Goal: Task Accomplishment & Management: Complete application form

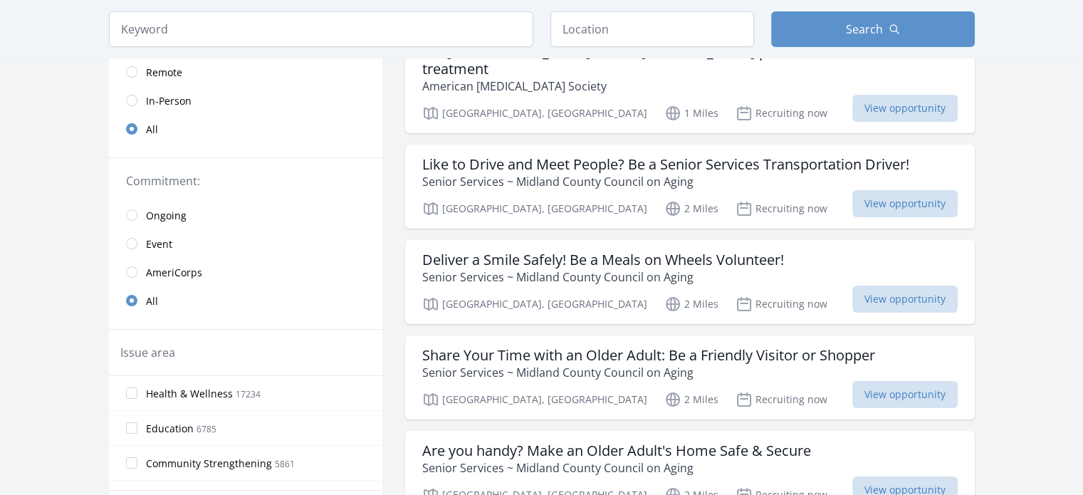
scroll to position [142, 0]
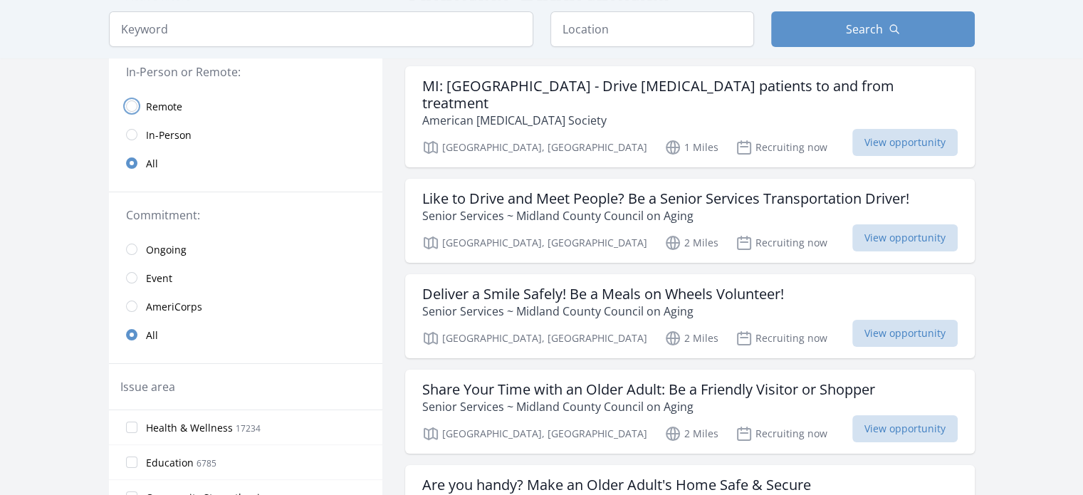
click at [134, 109] on input "radio" at bounding box center [131, 105] width 11 height 11
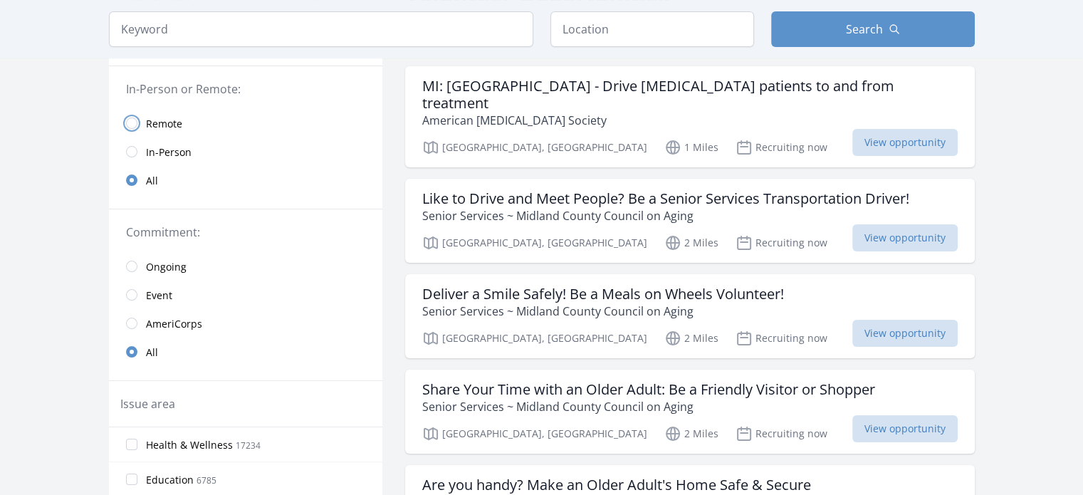
click at [132, 125] on input "radio" at bounding box center [131, 123] width 11 height 11
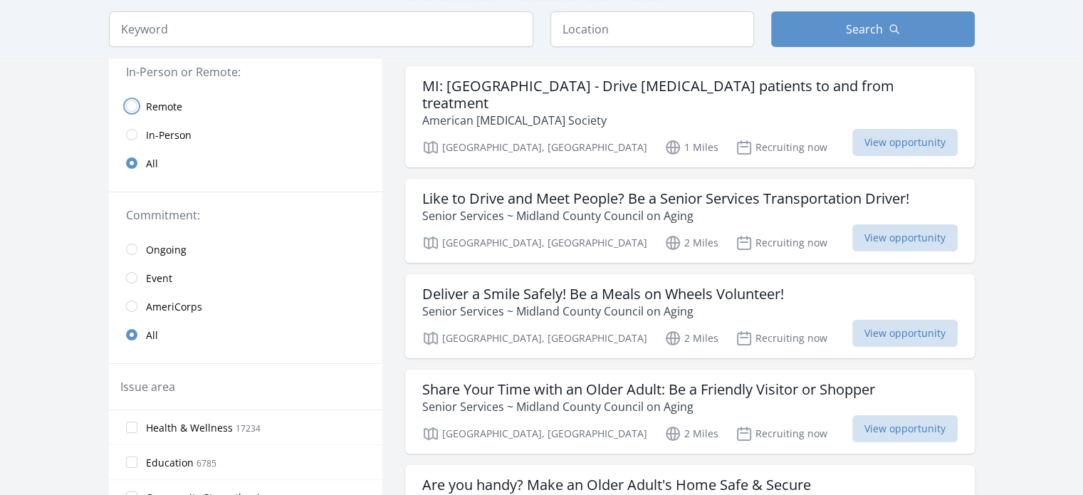
click at [130, 110] on input "radio" at bounding box center [131, 105] width 11 height 11
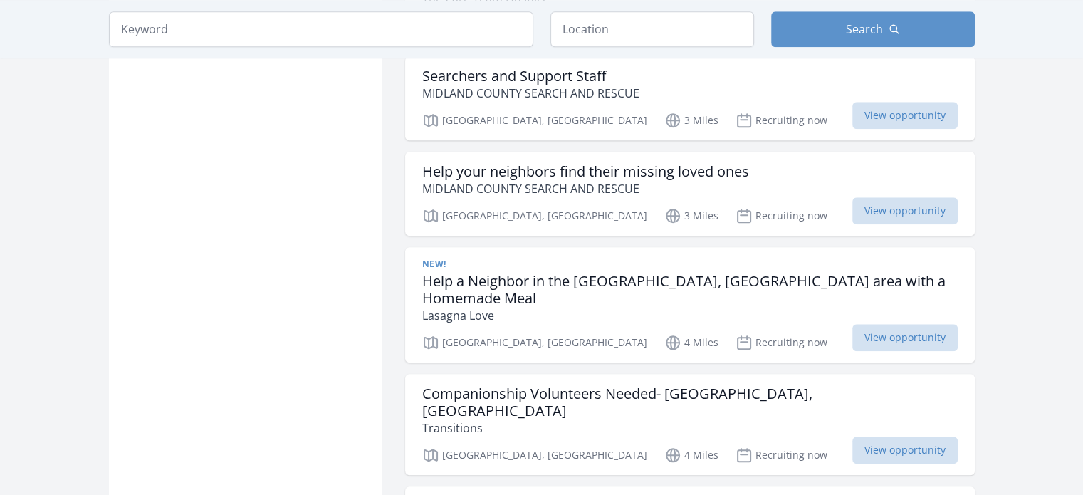
scroll to position [1709, 0]
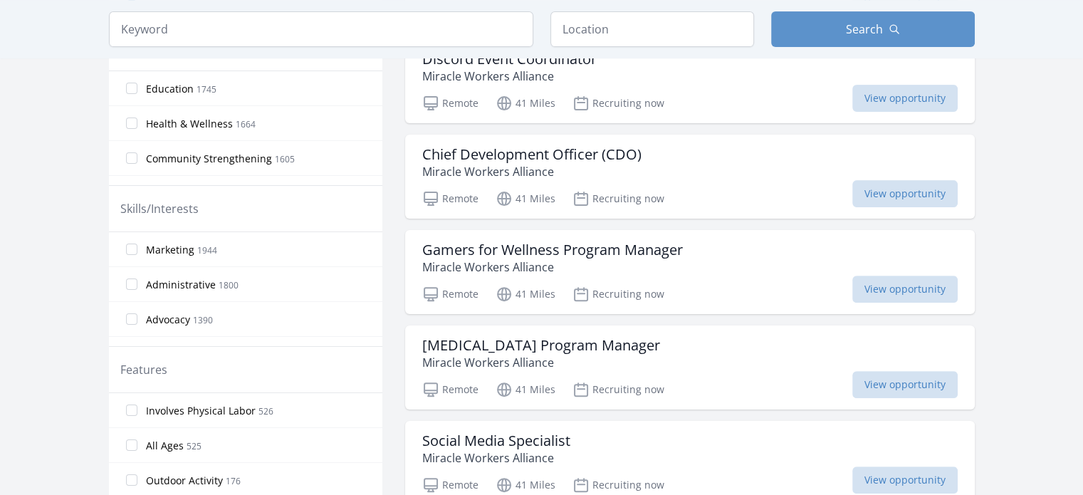
scroll to position [71, 0]
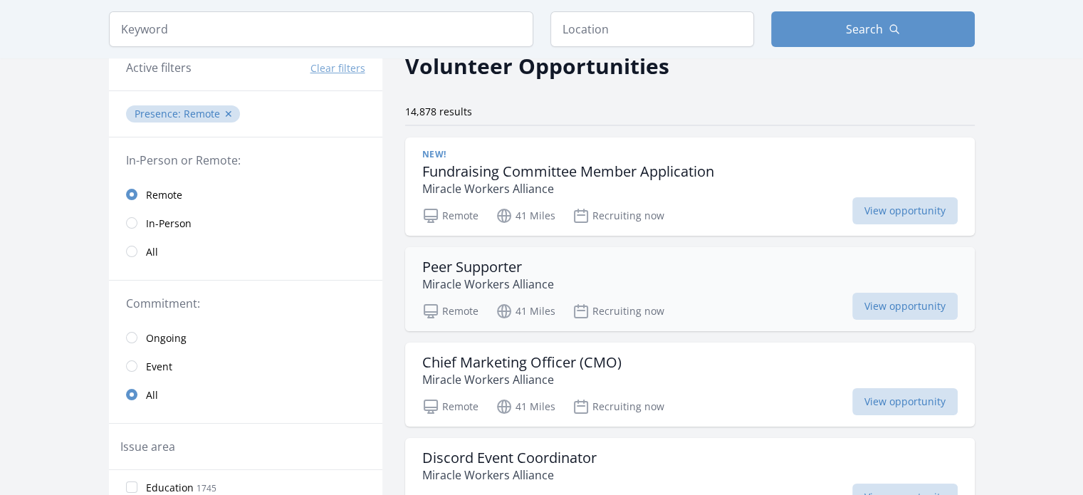
click at [458, 269] on h3 "Peer Supporter" at bounding box center [488, 267] width 132 height 17
click at [865, 213] on span "View opportunity" at bounding box center [905, 210] width 105 height 27
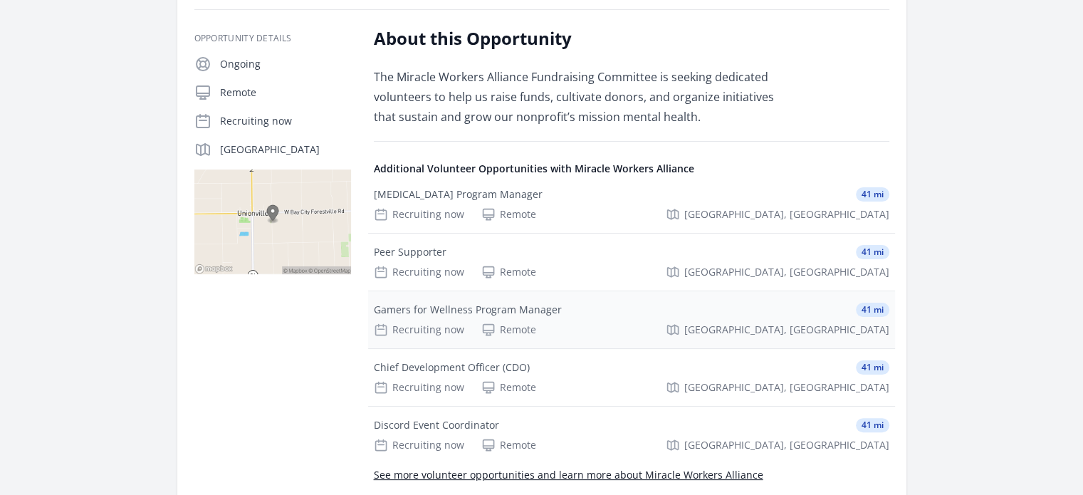
scroll to position [356, 0]
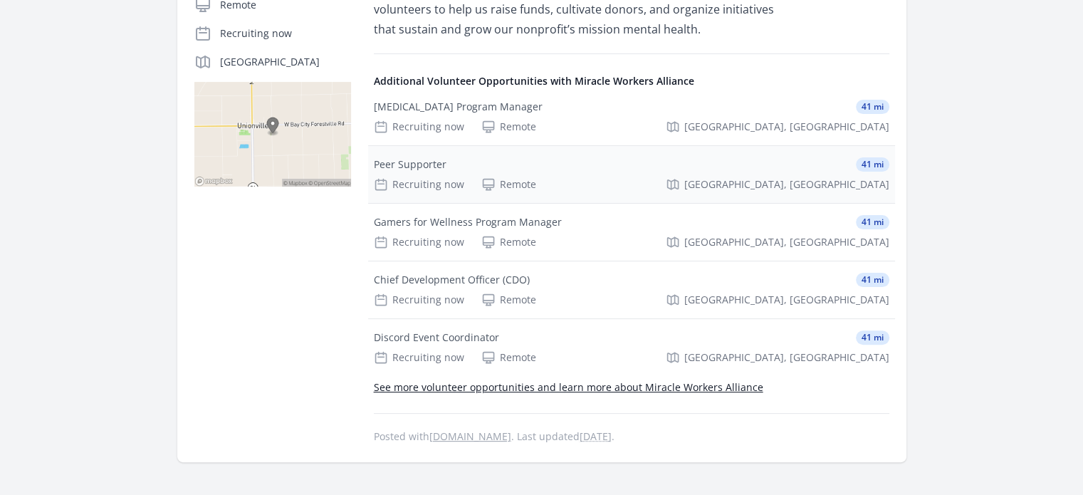
click at [414, 165] on div "Peer Supporter" at bounding box center [410, 164] width 73 height 14
